Goal: Find specific page/section: Find specific page/section

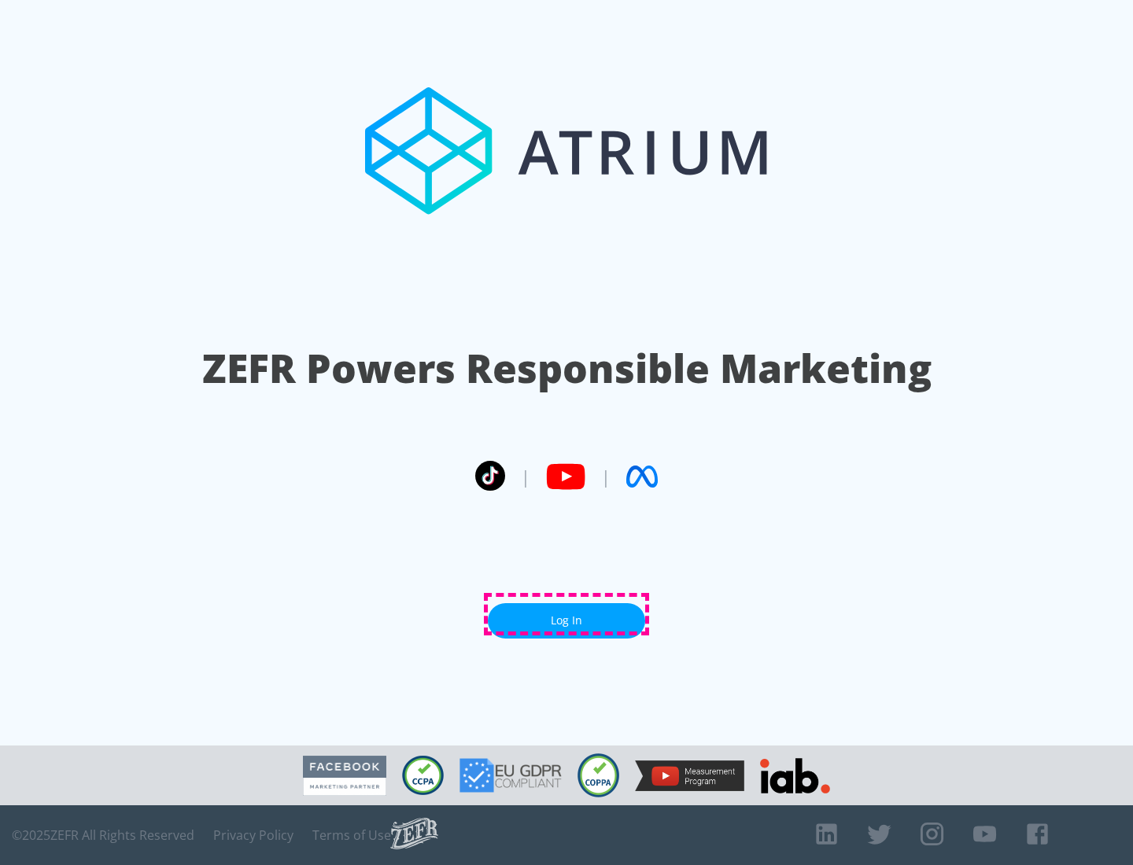
click at [566, 614] on link "Log In" at bounding box center [566, 620] width 157 height 35
